Goal: Check status: Check status

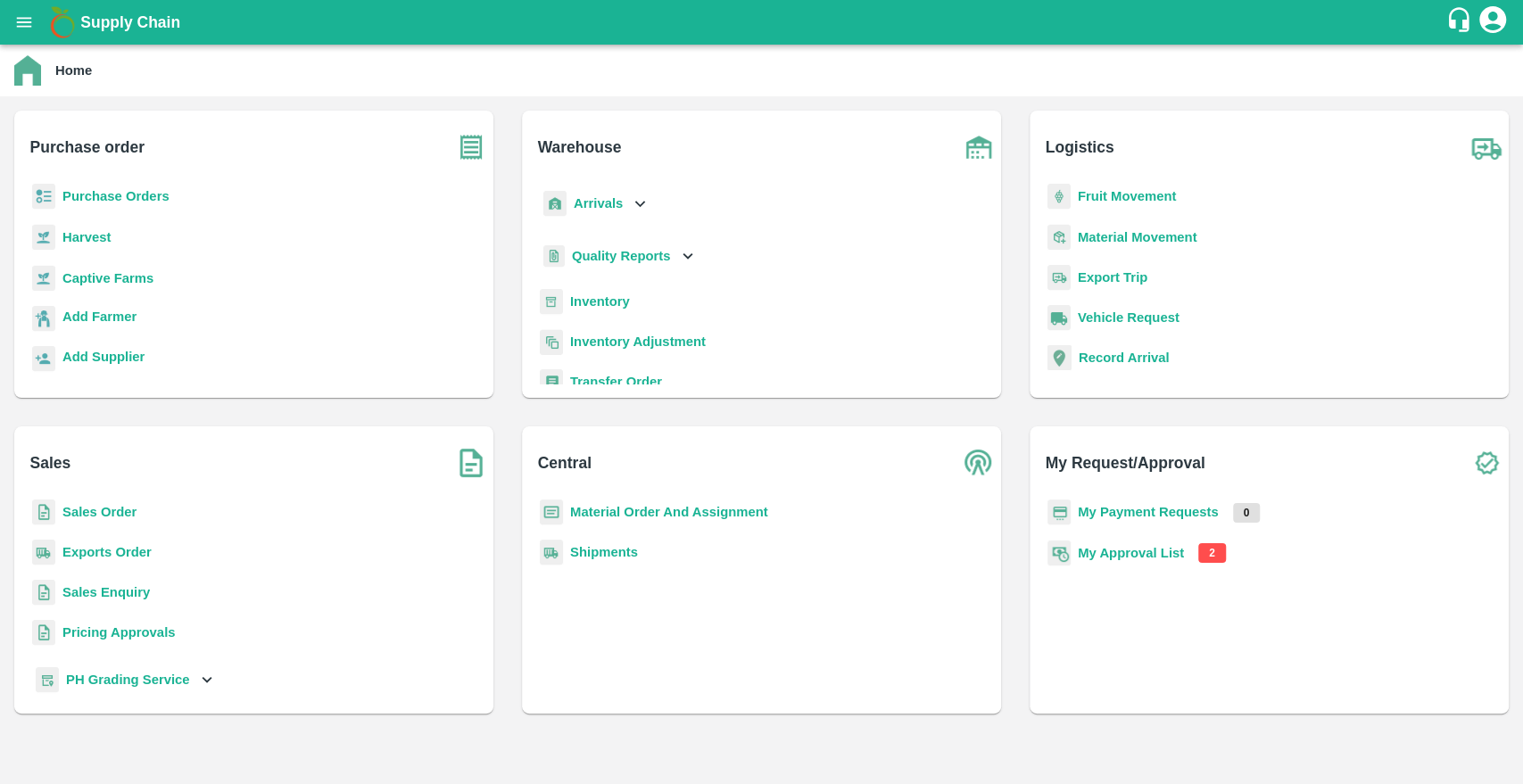
click at [1131, 554] on b "My Approval List" at bounding box center [1130, 552] width 106 height 14
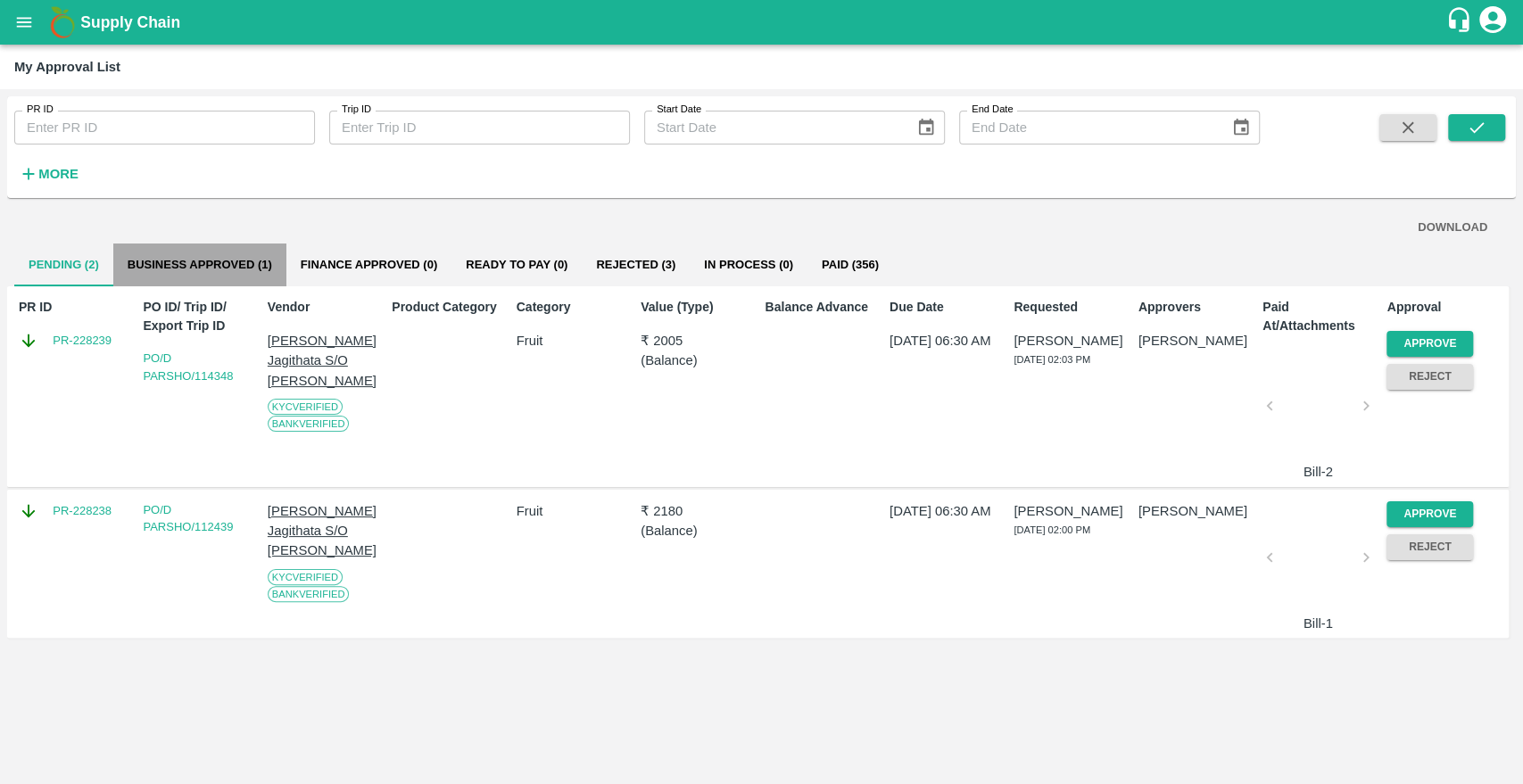
click at [244, 269] on button "Business Approved (1)" at bounding box center [199, 264] width 173 height 43
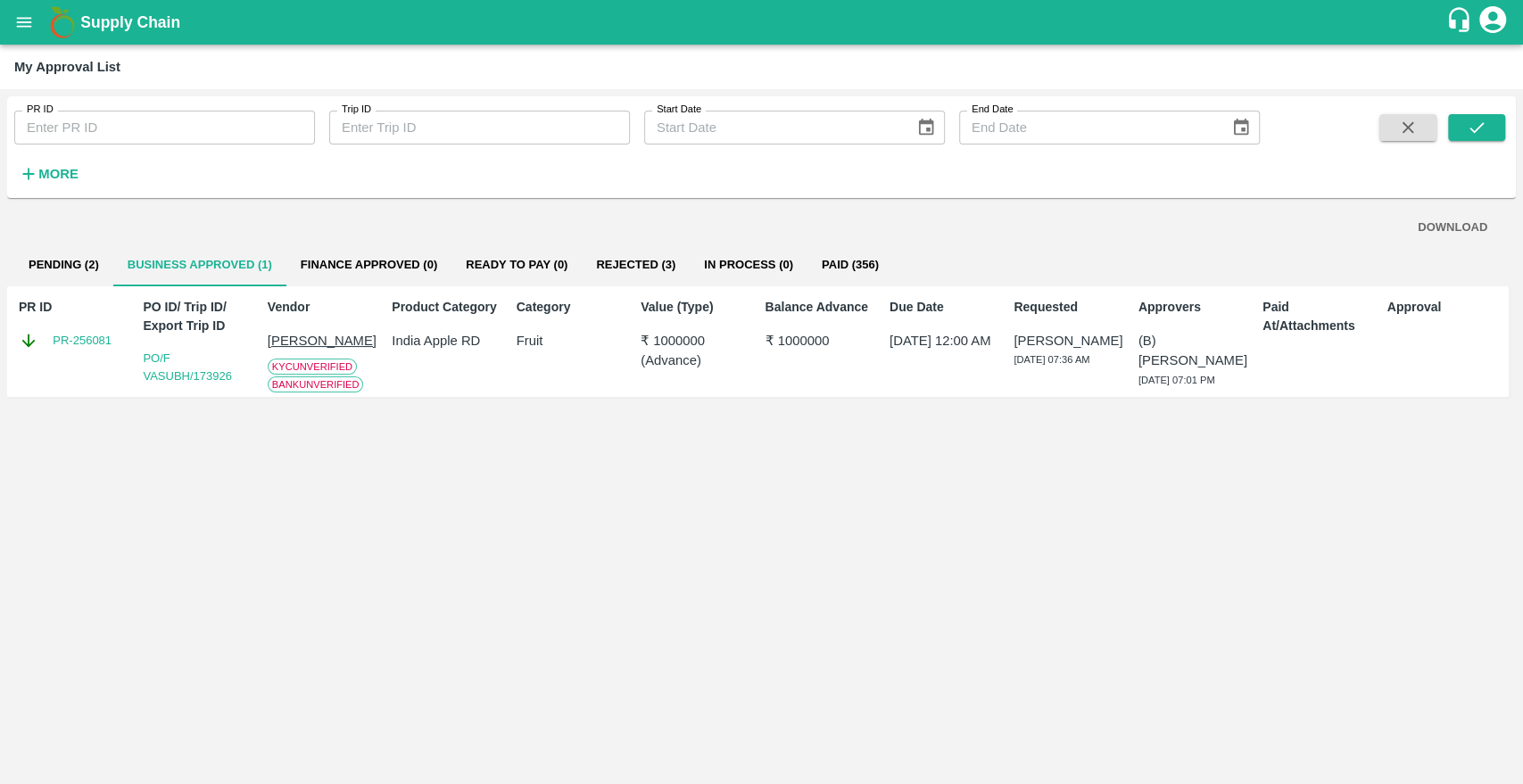
click at [91, 370] on div "PR ID PR-256081" at bounding box center [73, 342] width 124 height 101
copy link "256081"
click at [91, 370] on div "PR ID PR-256081" at bounding box center [73, 342] width 124 height 101
click at [286, 343] on p "[PERSON_NAME]" at bounding box center [326, 340] width 117 height 19
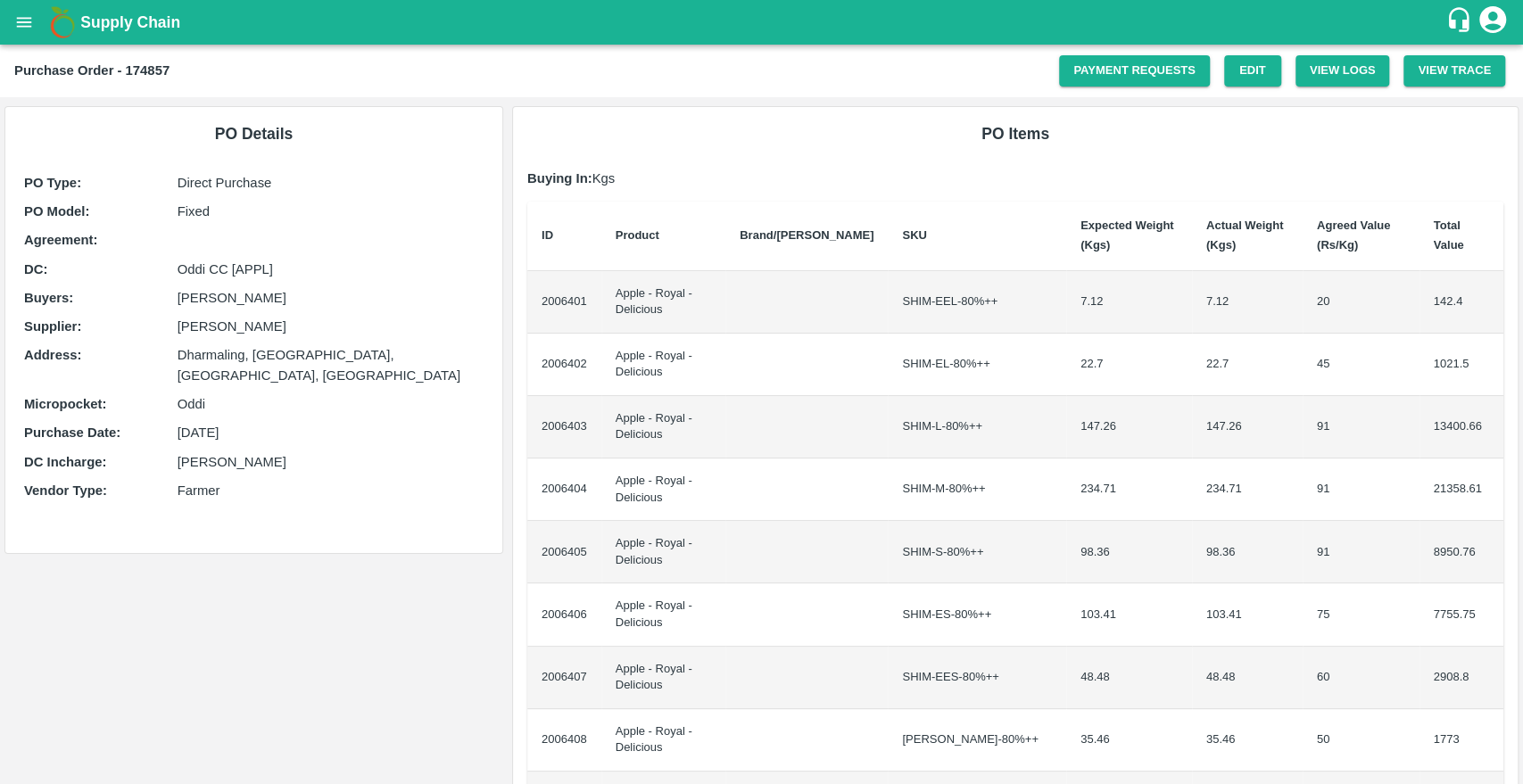
click at [137, 70] on b "Purchase Order - 174857" at bounding box center [92, 70] width 155 height 14
copy b "174857"
click at [20, 34] on button "open drawer" at bounding box center [24, 22] width 41 height 41
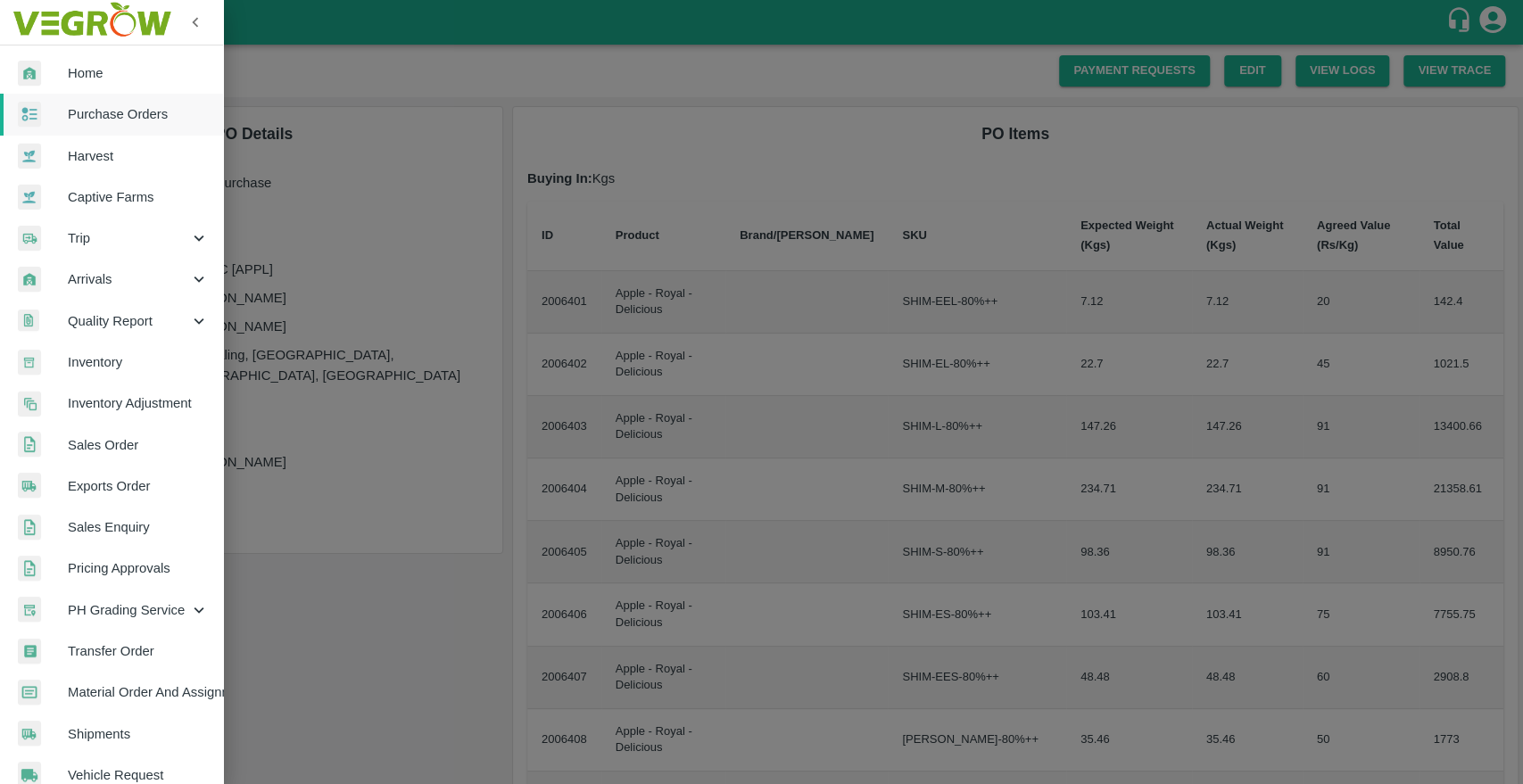
drag, startPoint x: 98, startPoint y: 112, endPoint x: 99, endPoint y: 125, distance: 13.0
click at [98, 112] on span "Purchase Orders" at bounding box center [138, 114] width 141 height 19
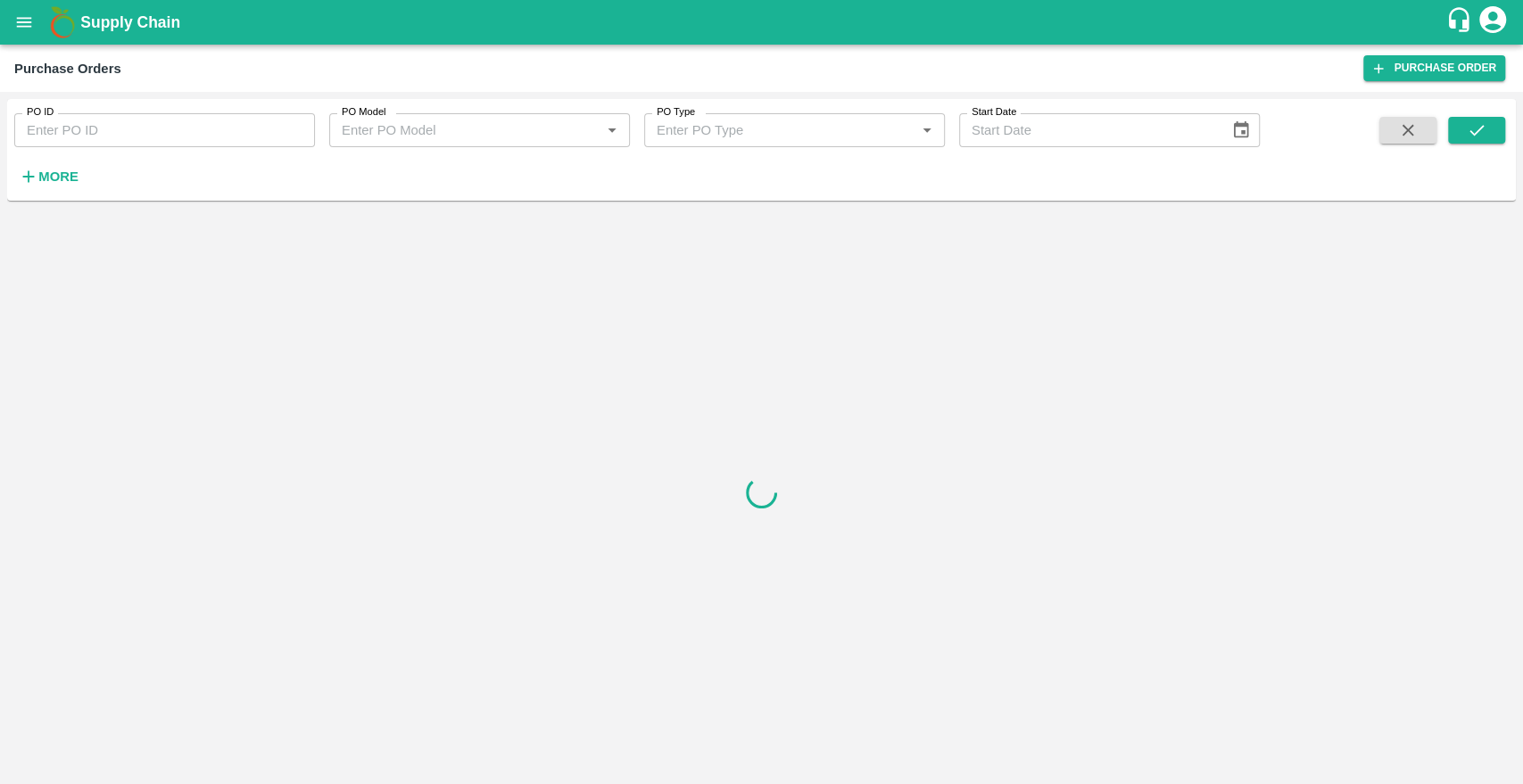
drag, startPoint x: 96, startPoint y: 137, endPoint x: 143, endPoint y: 168, distance: 56.3
click at [96, 137] on input "PO ID" at bounding box center [165, 129] width 301 height 34
paste input "174857"
click at [1470, 136] on icon "submit" at bounding box center [1476, 130] width 19 height 19
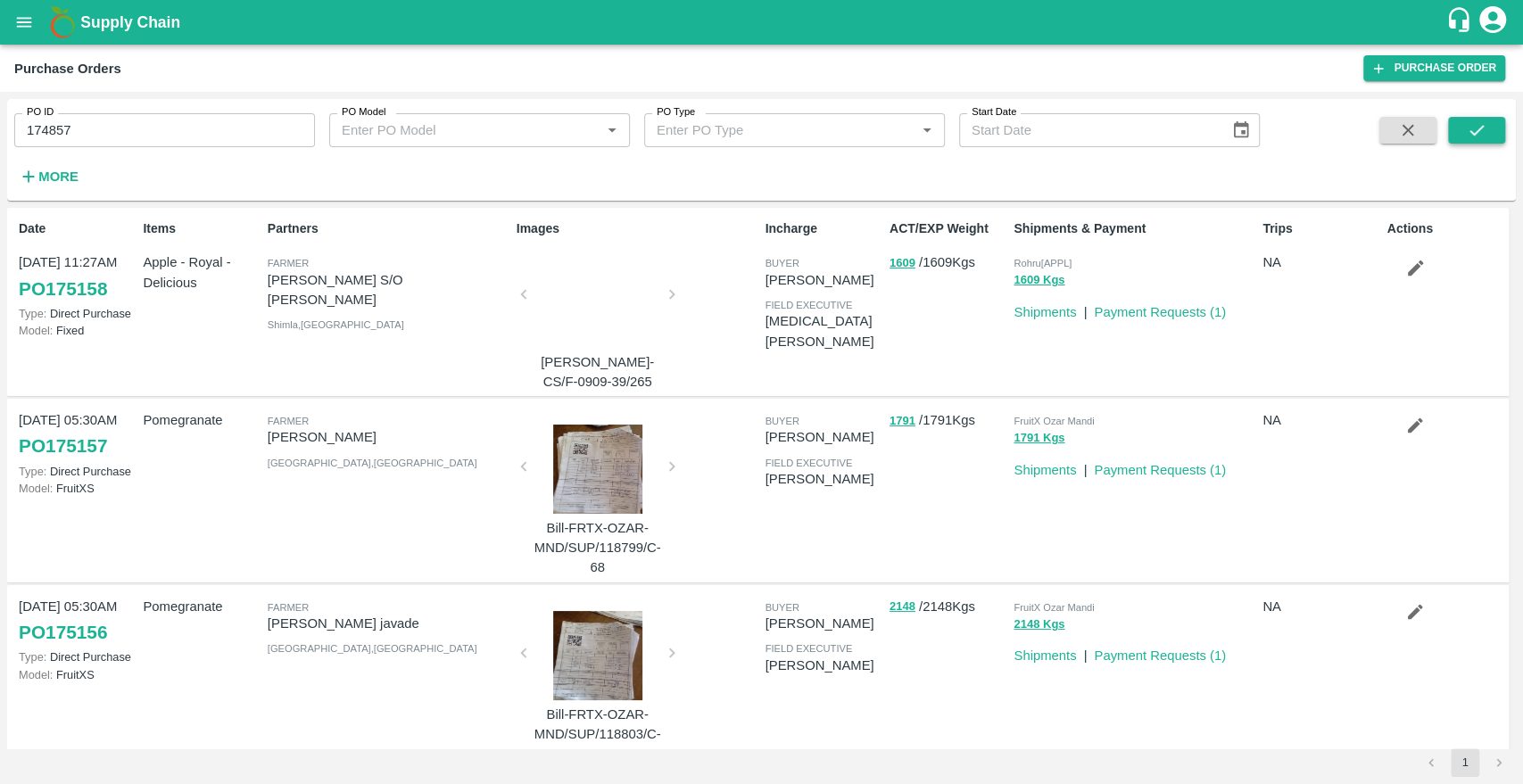
click at [1474, 134] on icon "submit" at bounding box center [1476, 129] width 14 height 11
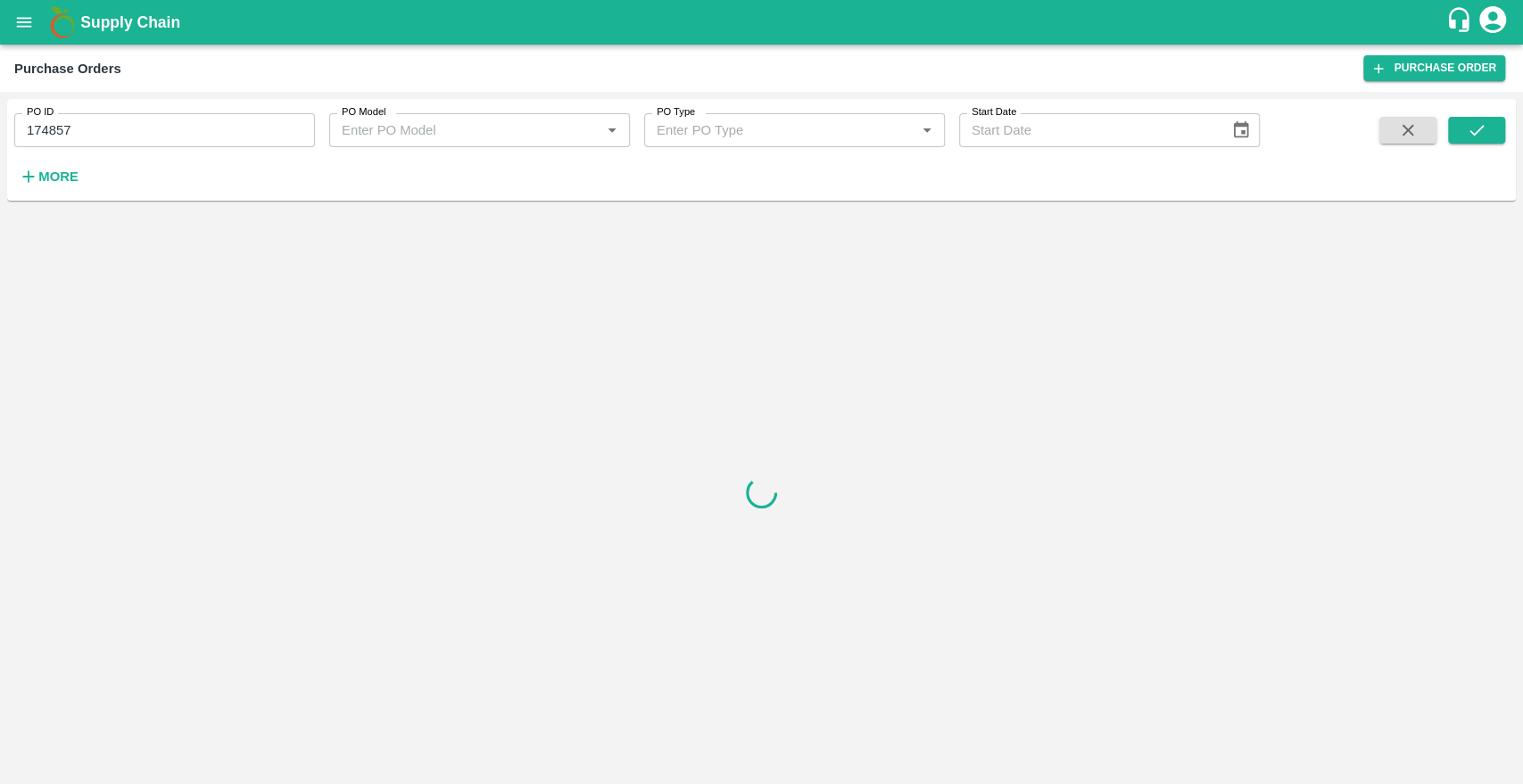
click at [271, 141] on input "174857" at bounding box center [165, 129] width 301 height 34
type input "174857"
click at [1457, 134] on button "submit" at bounding box center [1476, 130] width 57 height 27
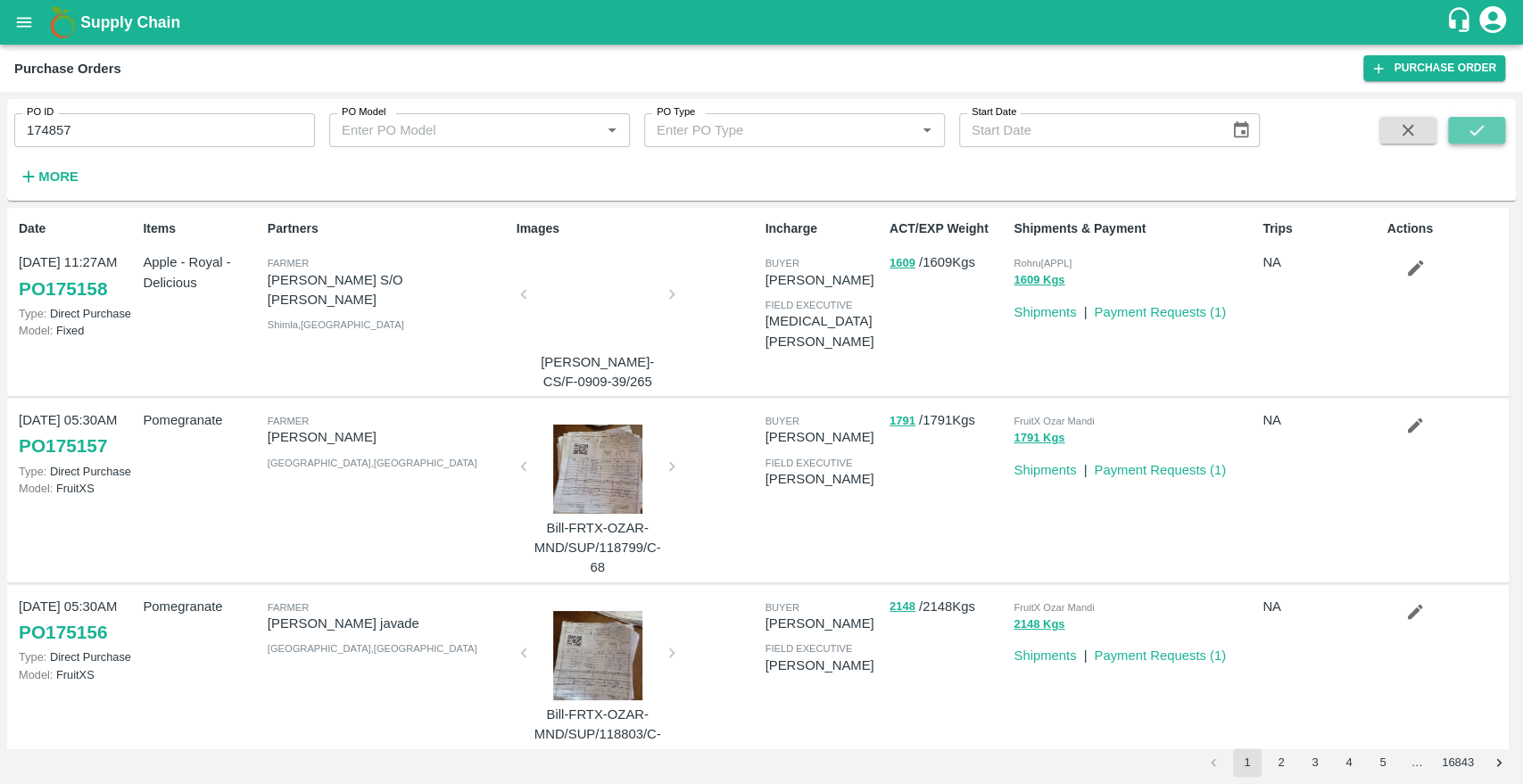
click at [1468, 143] on button "submit" at bounding box center [1476, 130] width 57 height 27
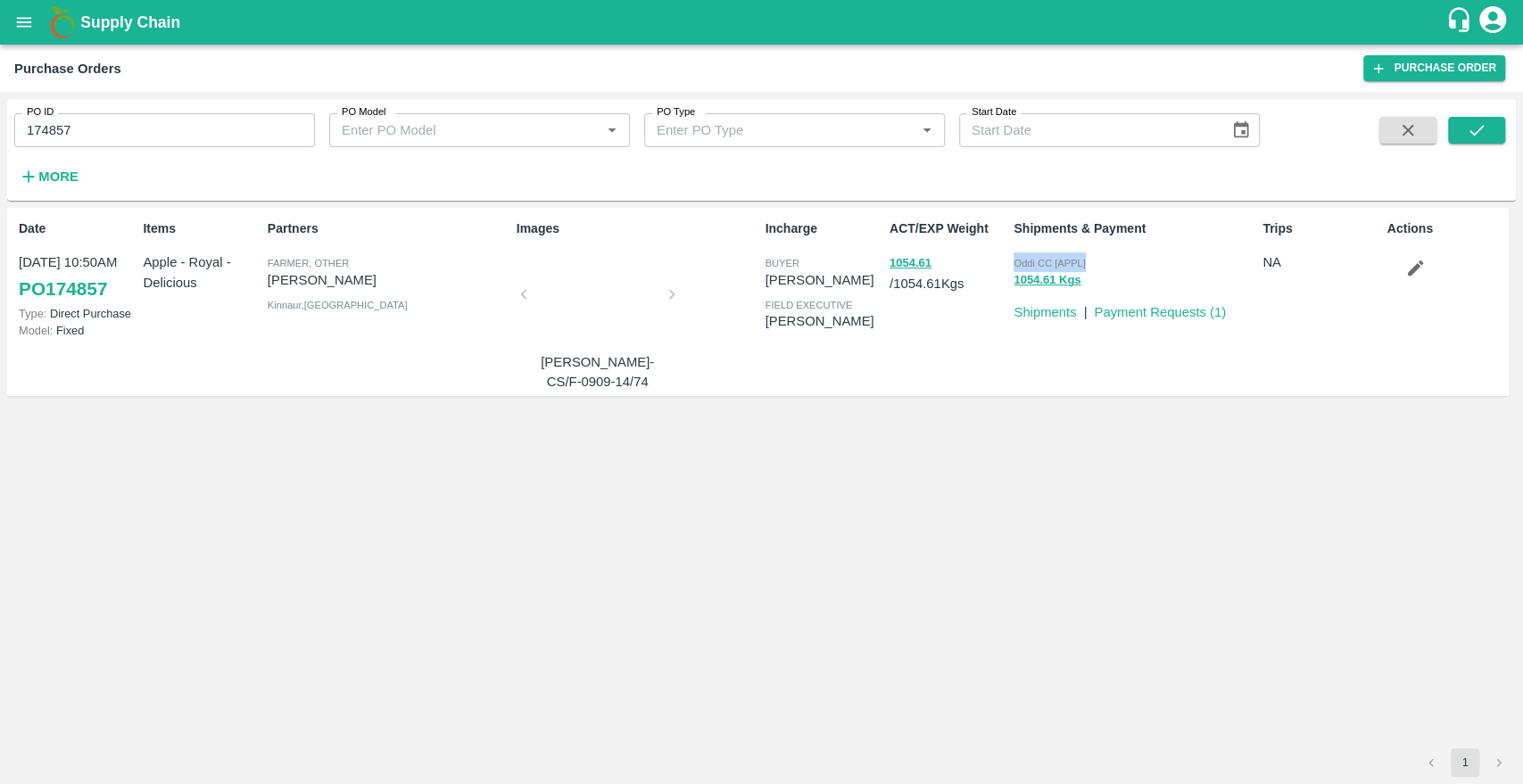
drag, startPoint x: 1084, startPoint y: 263, endPoint x: 1012, endPoint y: 268, distance: 72.2
click at [1012, 268] on div "Oddi CC [APPL] 1054.61 Kgs" at bounding box center [1130, 270] width 249 height 50
copy span "Oddi CC [APPL]"
